Goal: Navigation & Orientation: Find specific page/section

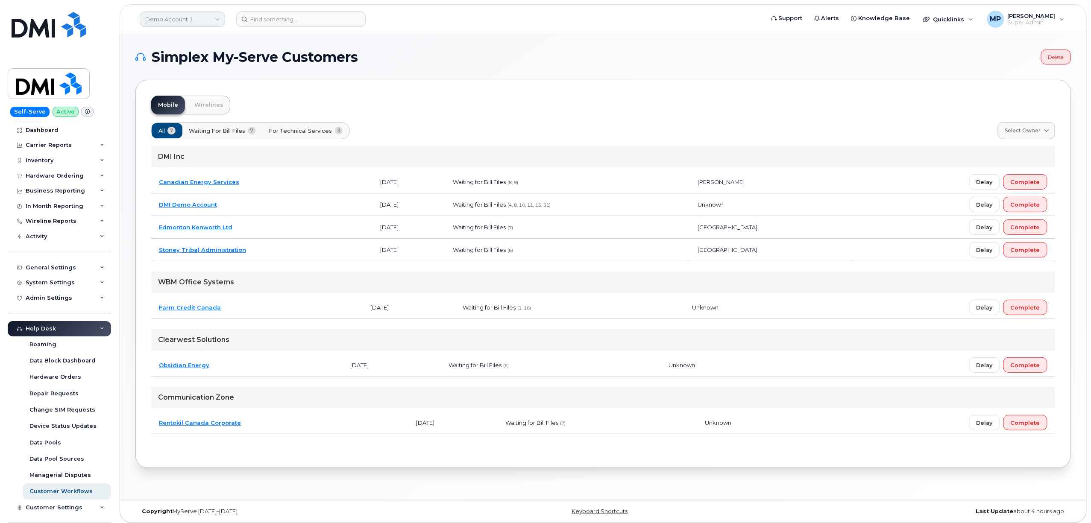
click at [170, 19] on link "Demo Account 1" at bounding box center [182, 19] width 85 height 15
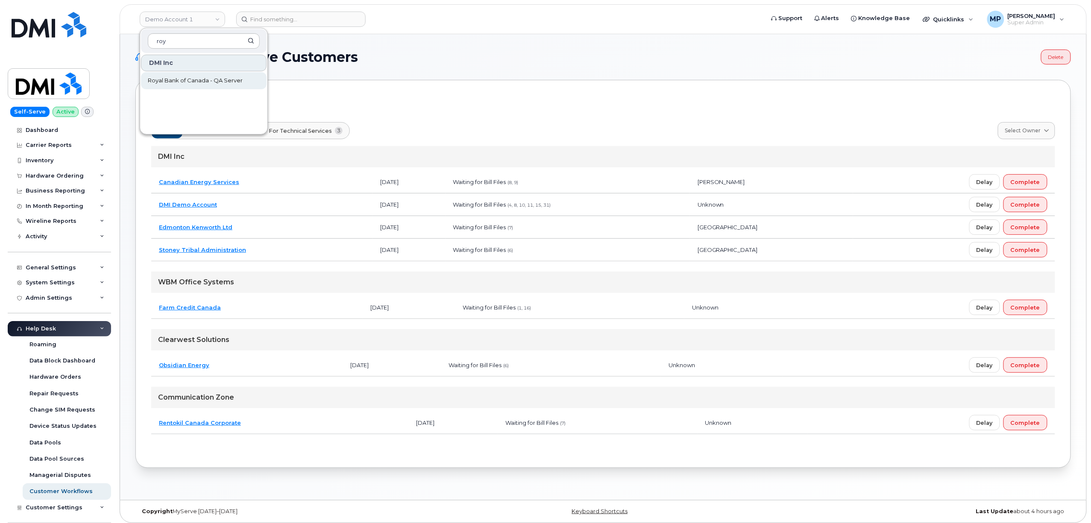
type input "roy"
click at [199, 78] on span "Royal Bank of Canada - QA Server" at bounding box center [195, 80] width 95 height 9
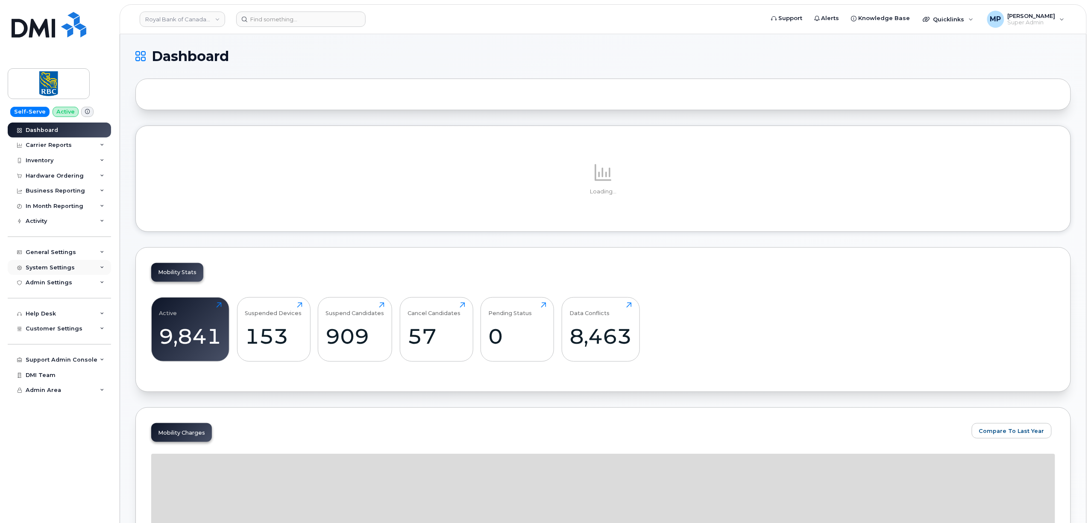
click at [45, 267] on div "System Settings" at bounding box center [50, 267] width 49 height 7
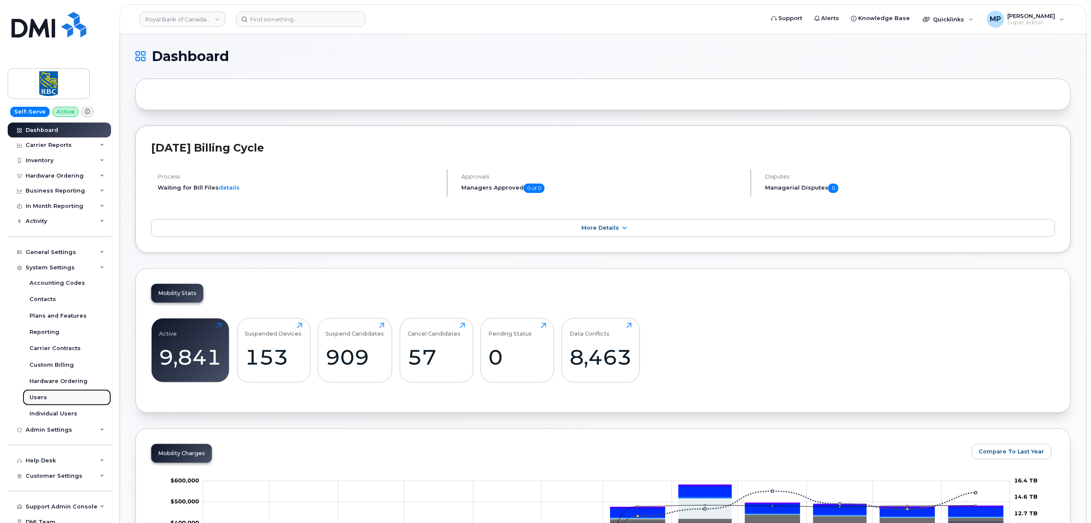
click at [40, 400] on div "Users" at bounding box center [38, 398] width 18 height 8
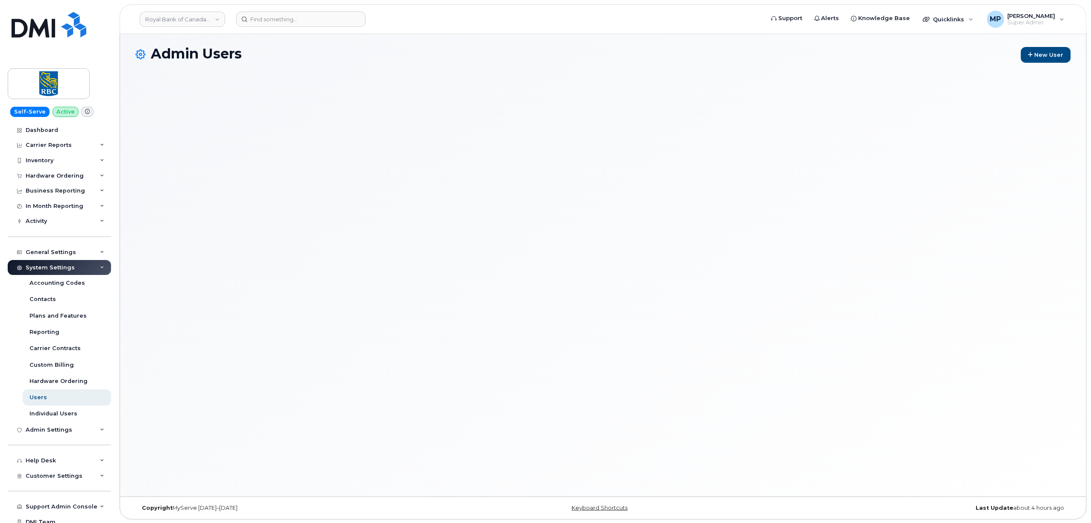
scroll to position [4, 0]
drag, startPoint x: 47, startPoint y: 472, endPoint x: 47, endPoint y: 464, distance: 8.1
click at [47, 472] on div "Customer Settings" at bounding box center [59, 476] width 103 height 15
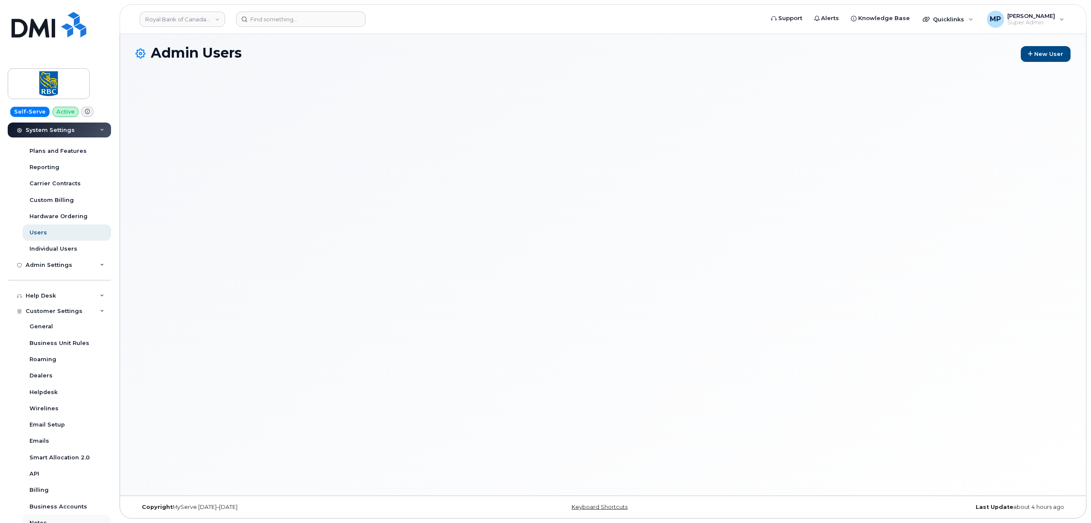
scroll to position [228, 0]
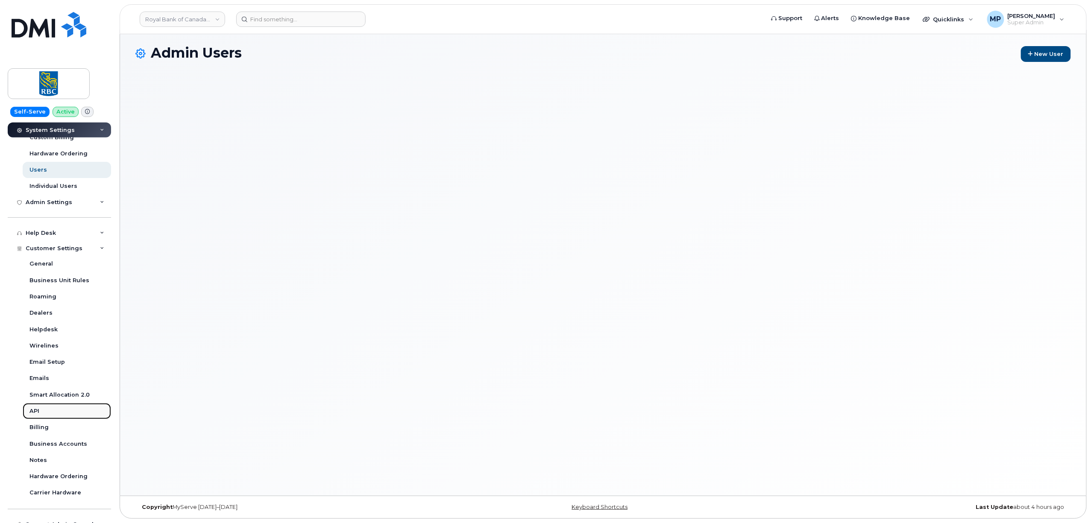
click at [38, 414] on div "API" at bounding box center [34, 412] width 10 height 8
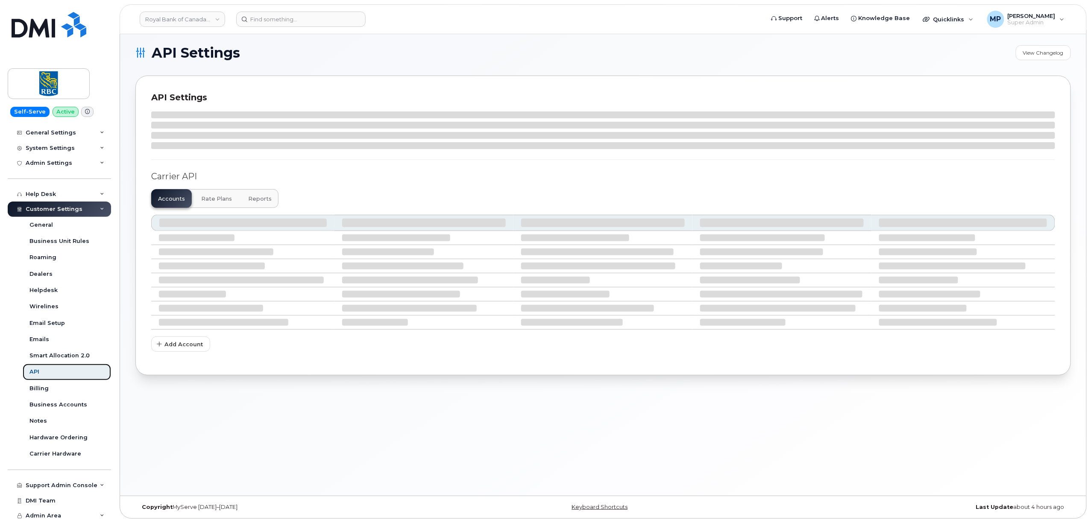
scroll to position [119, 0]
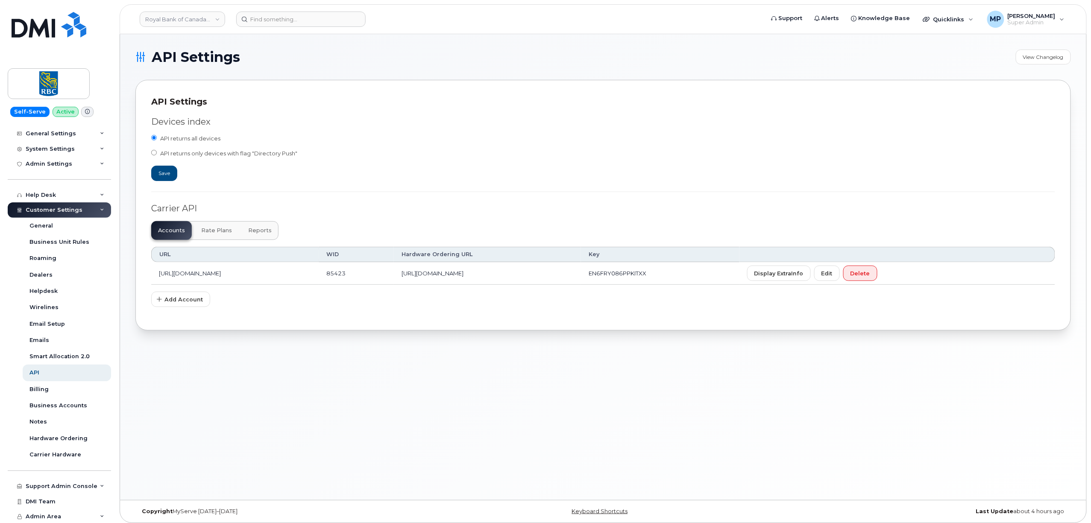
click at [256, 231] on span "Reports" at bounding box center [260, 230] width 24 height 7
